Goal: Transaction & Acquisition: Book appointment/travel/reservation

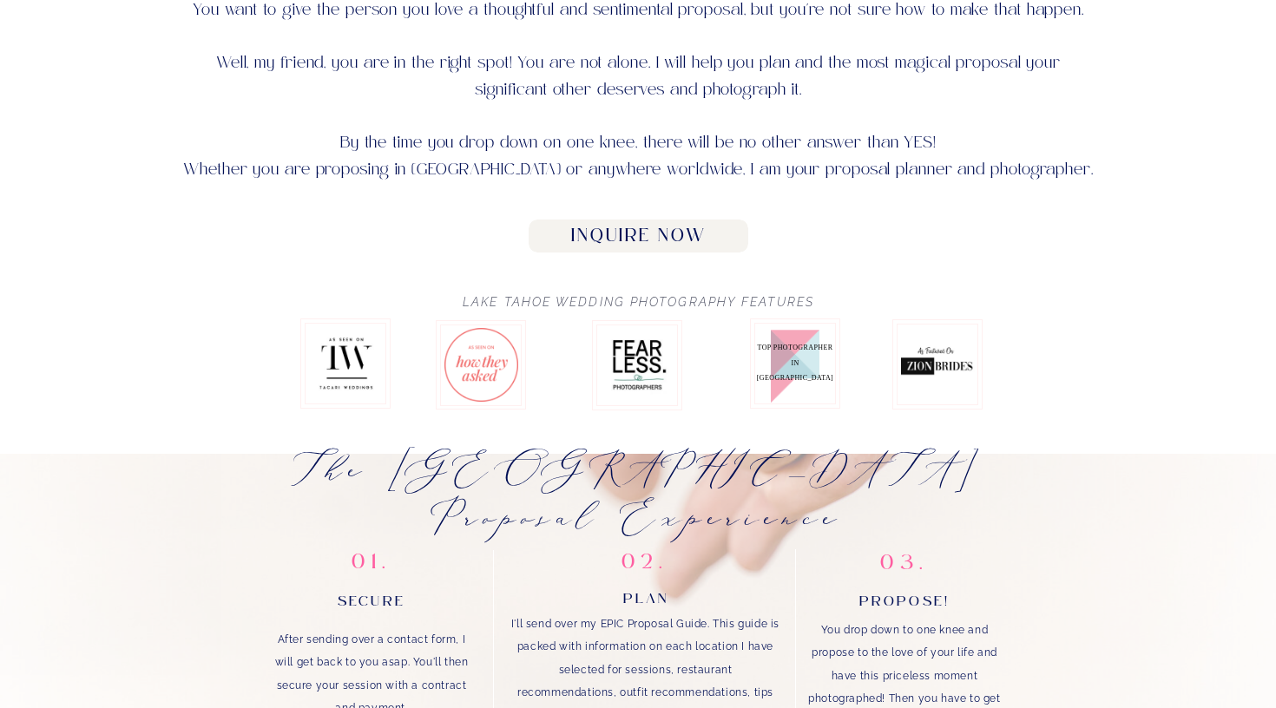
scroll to position [896, 0]
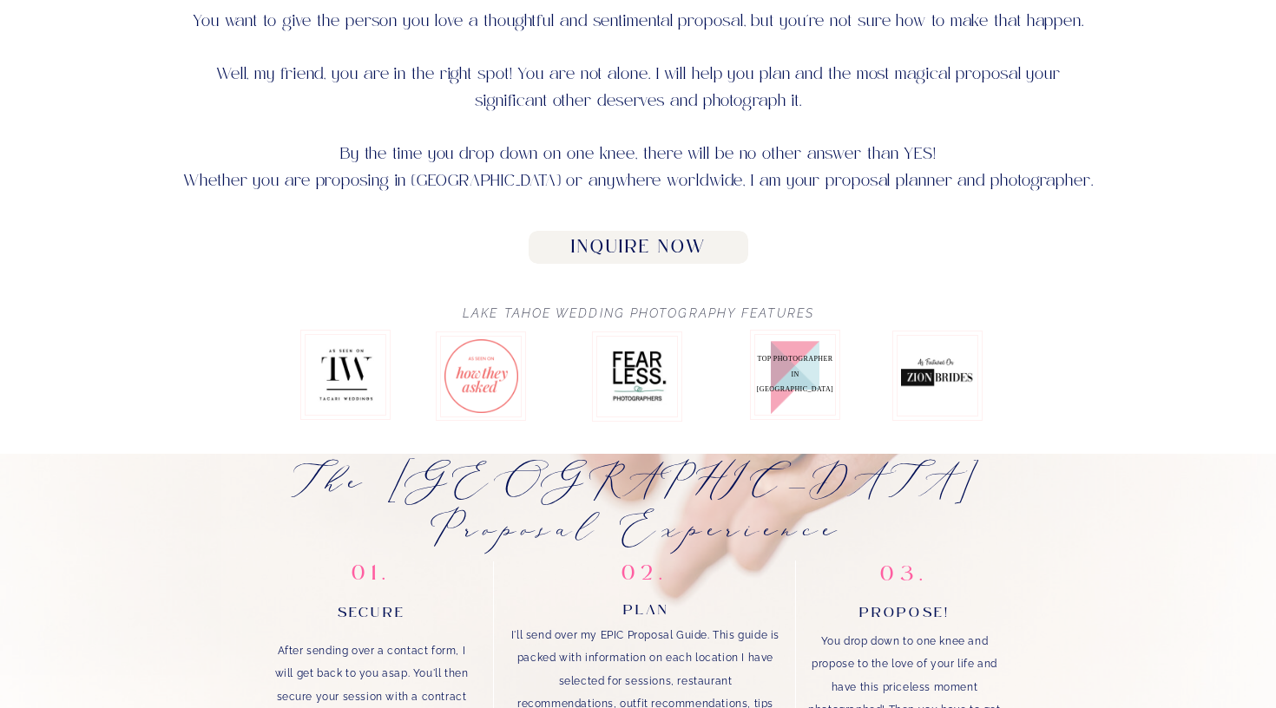
click at [633, 241] on h2 "Inquire Now" at bounding box center [638, 248] width 200 height 22
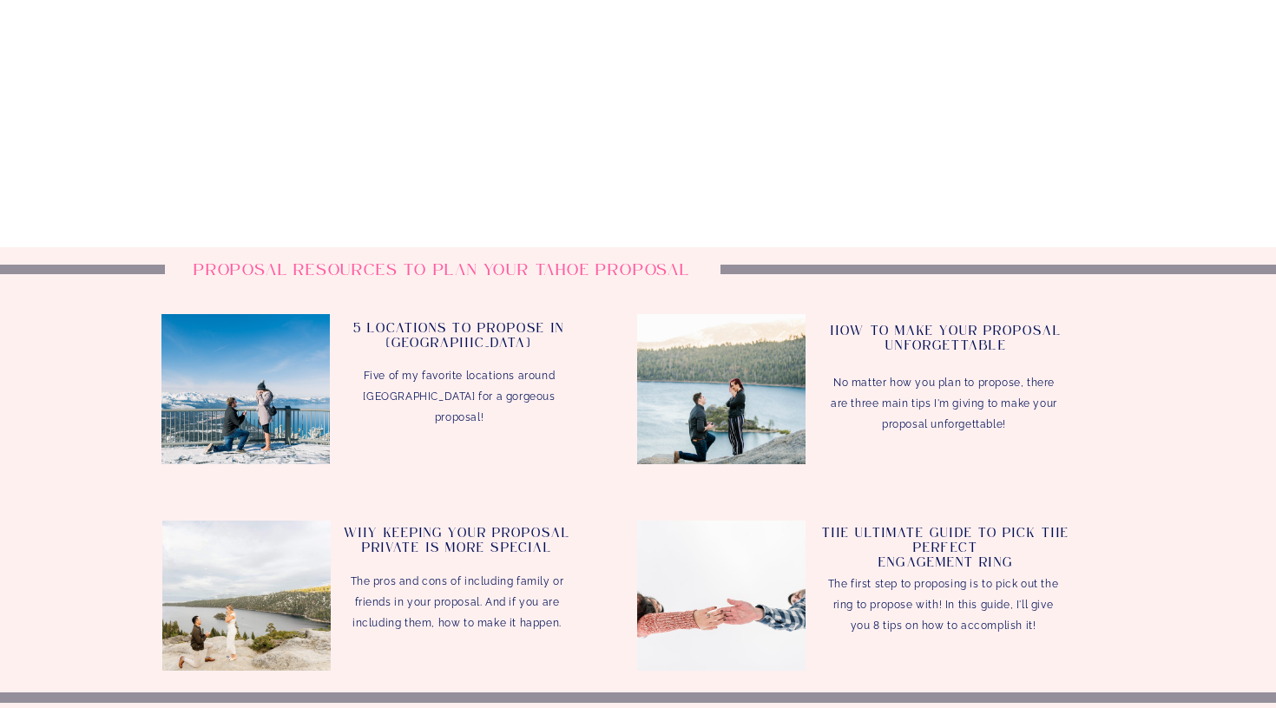
scroll to position [3558, 0]
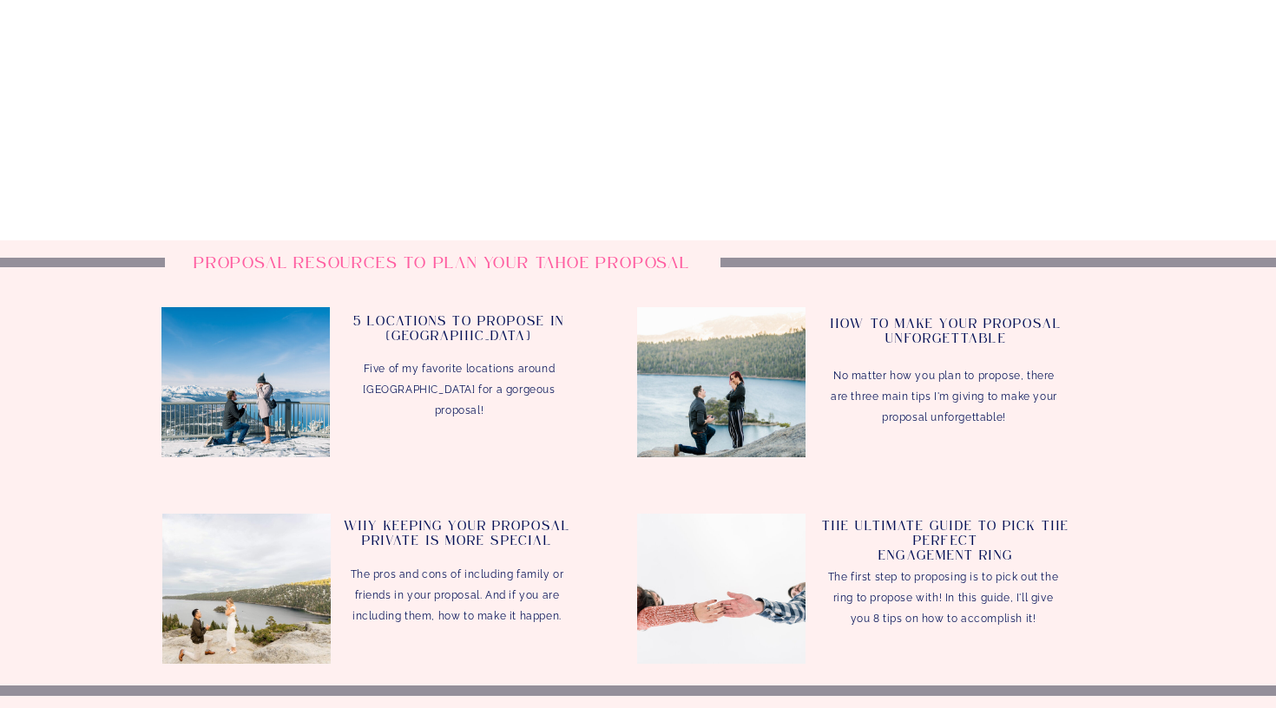
click at [484, 337] on h3 "5 Locations to Propose In [GEOGRAPHIC_DATA]" at bounding box center [459, 333] width 230 height 36
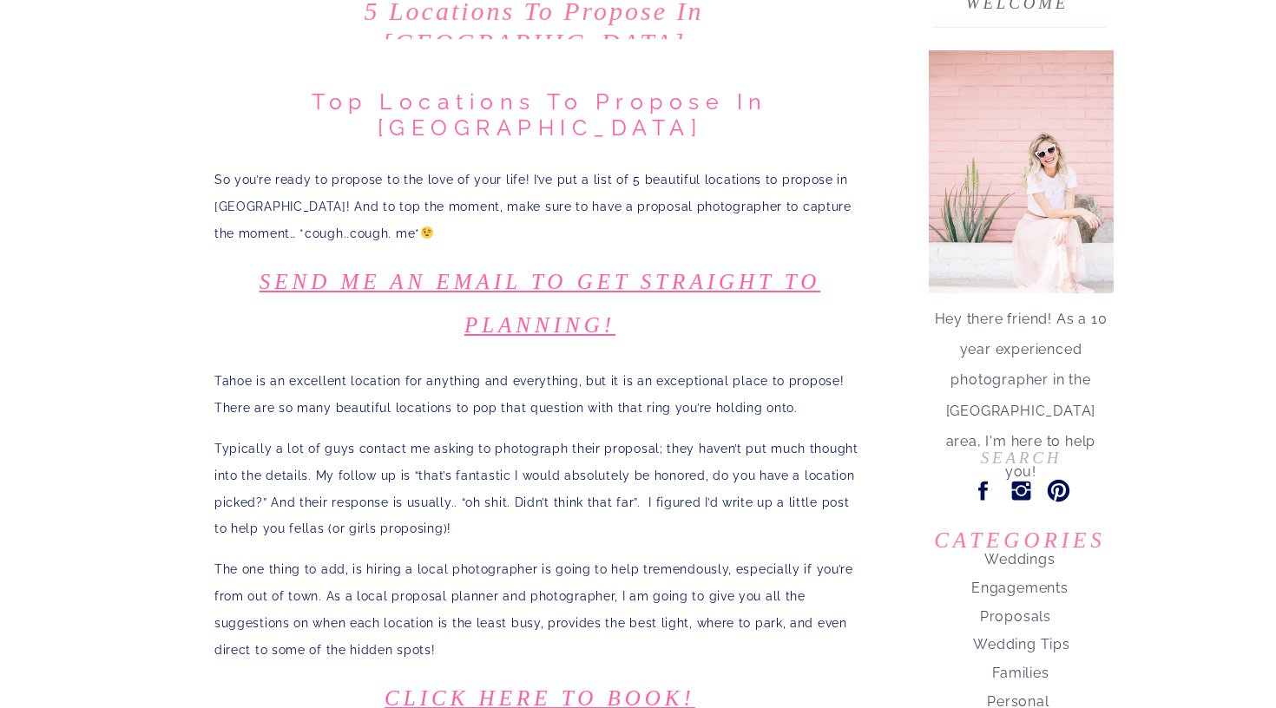
scroll to position [409, 0]
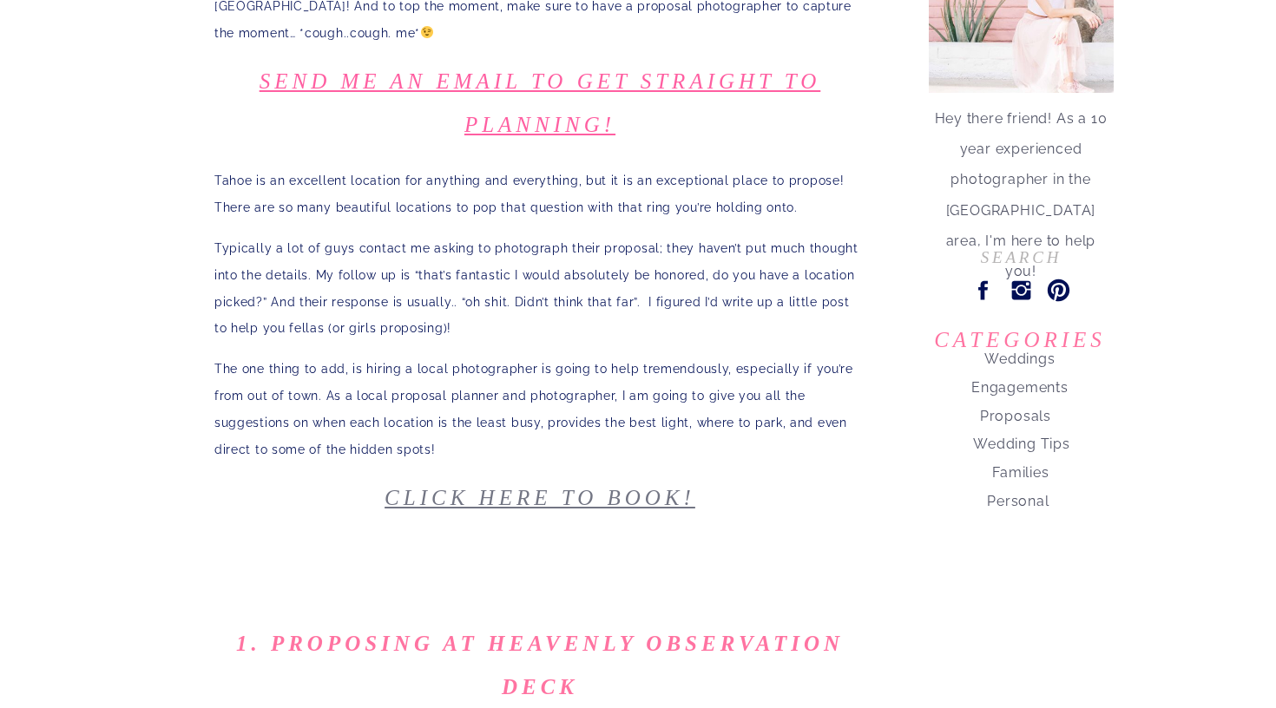
click at [594, 486] on link "Click here to book!" at bounding box center [539, 497] width 311 height 23
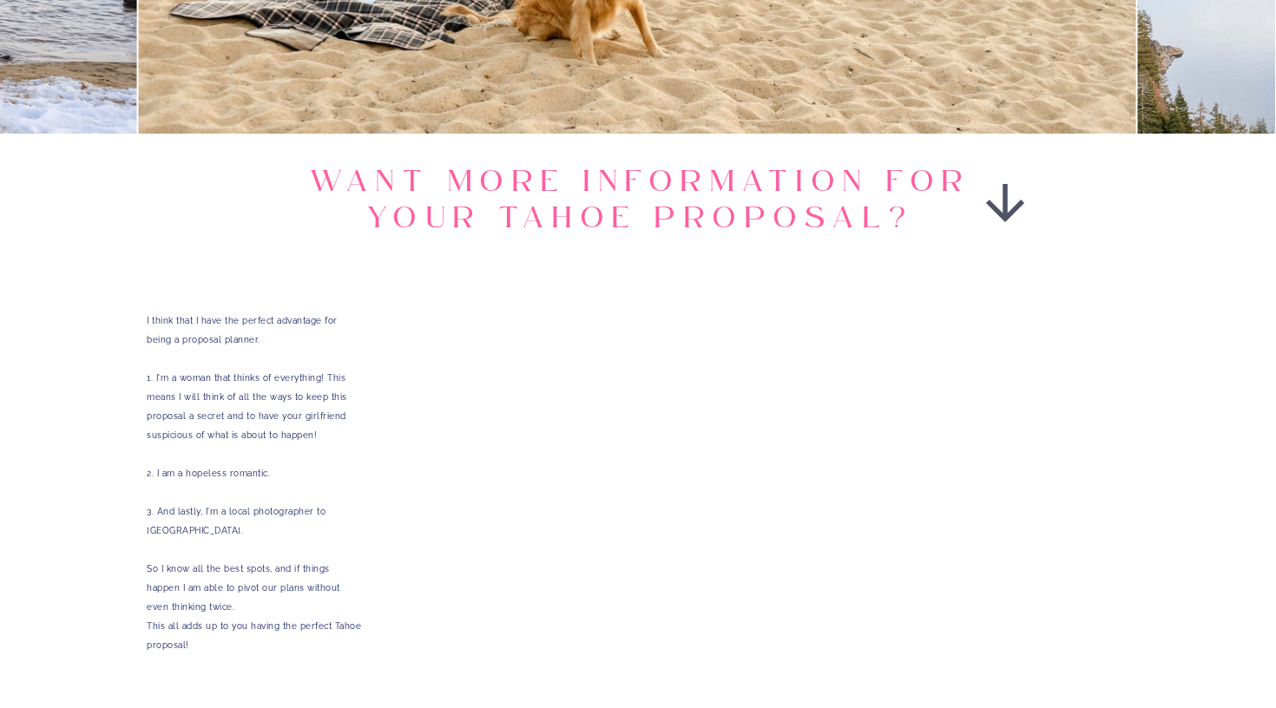
scroll to position [2862, 0]
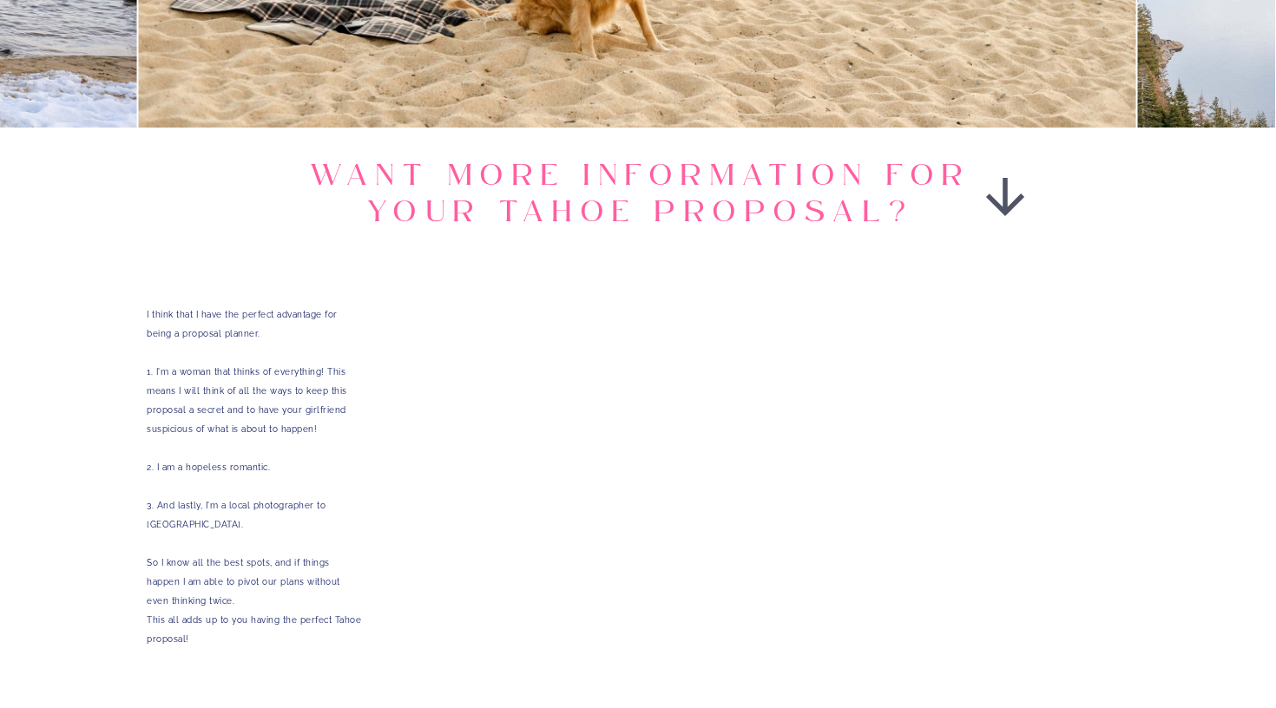
click at [214, 330] on p "I think that I have the perfect advantage for being a proposal planner. 1. I'm …" at bounding box center [254, 563] width 214 height 515
click at [124, 347] on div "home about experience blog proposals pricing & contact Lake Tahoe Proposal Plan…" at bounding box center [638, 291] width 1276 height 6306
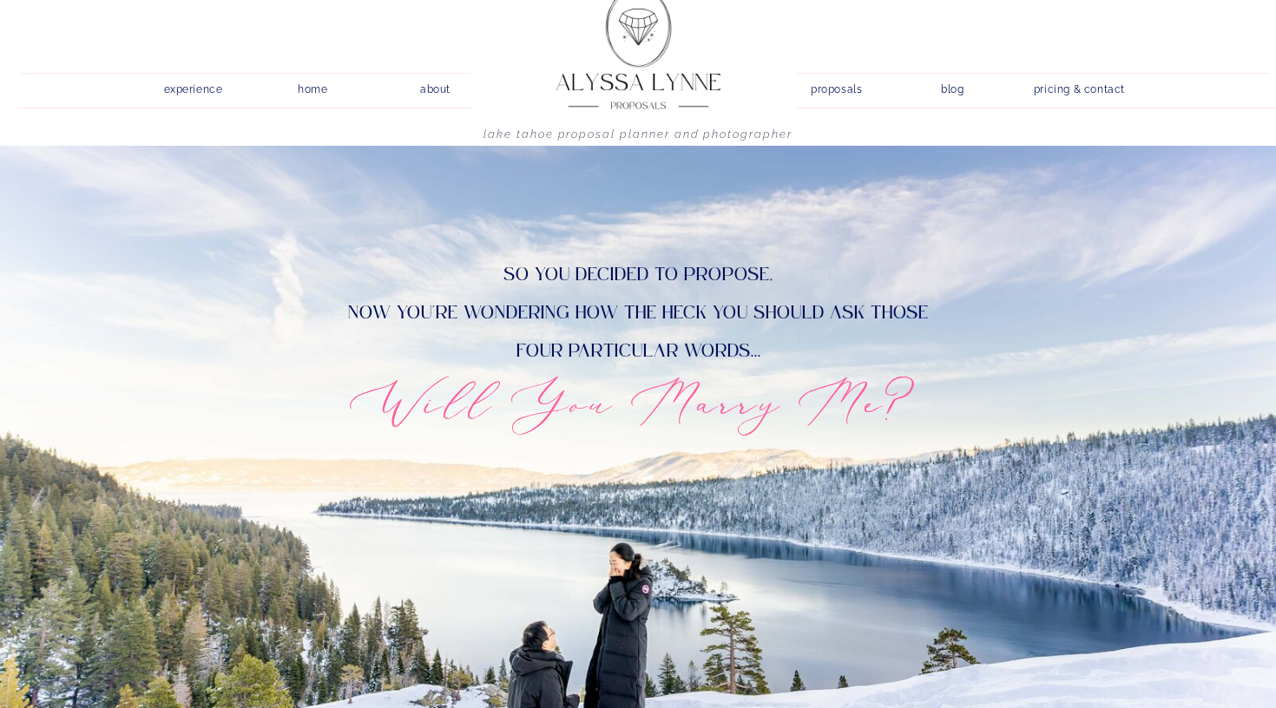
scroll to position [0, 0]
